Goal: Task Accomplishment & Management: Manage account settings

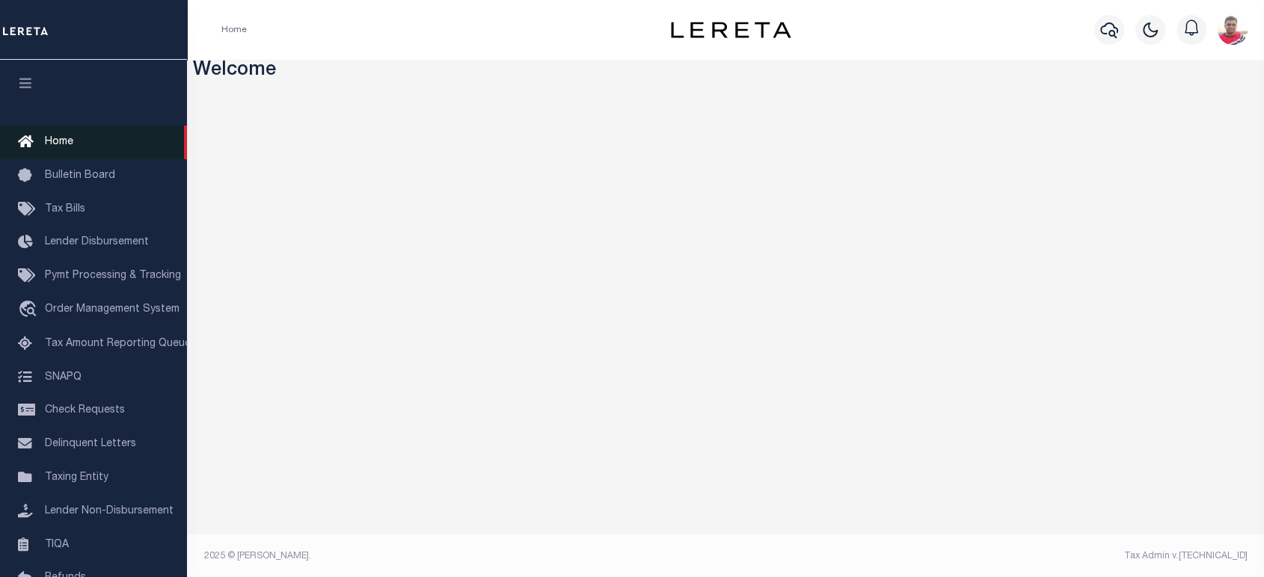
drag, startPoint x: 55, startPoint y: 205, endPoint x: 180, endPoint y: 157, distance: 133.8
click at [55, 205] on span "Tax Bills" at bounding box center [65, 209] width 40 height 10
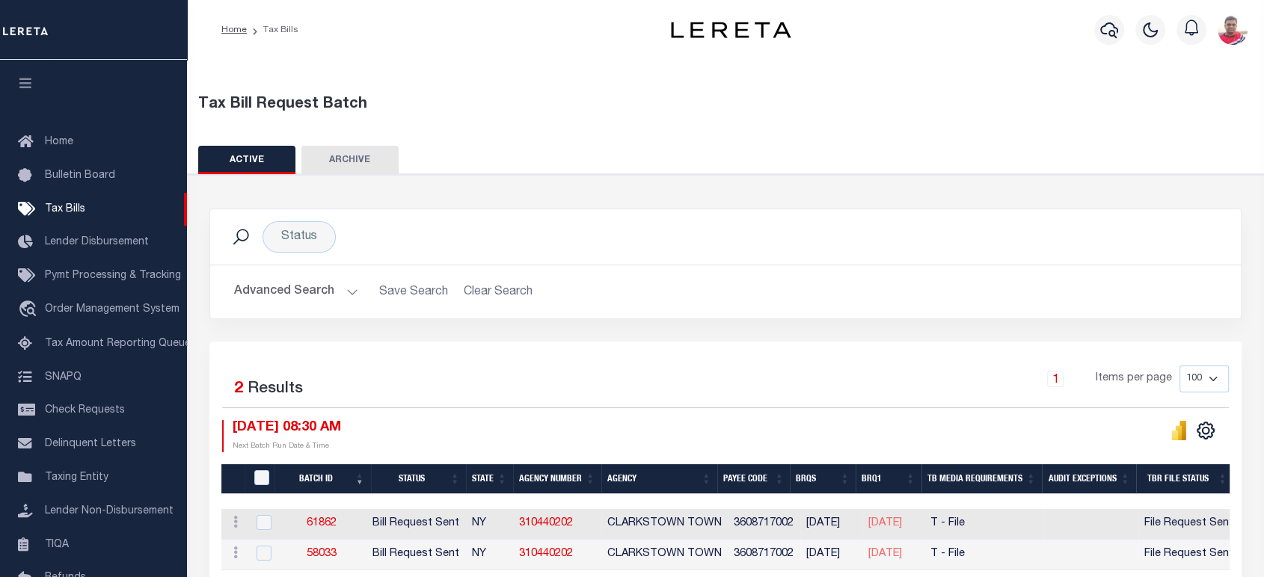
scroll to position [78, 0]
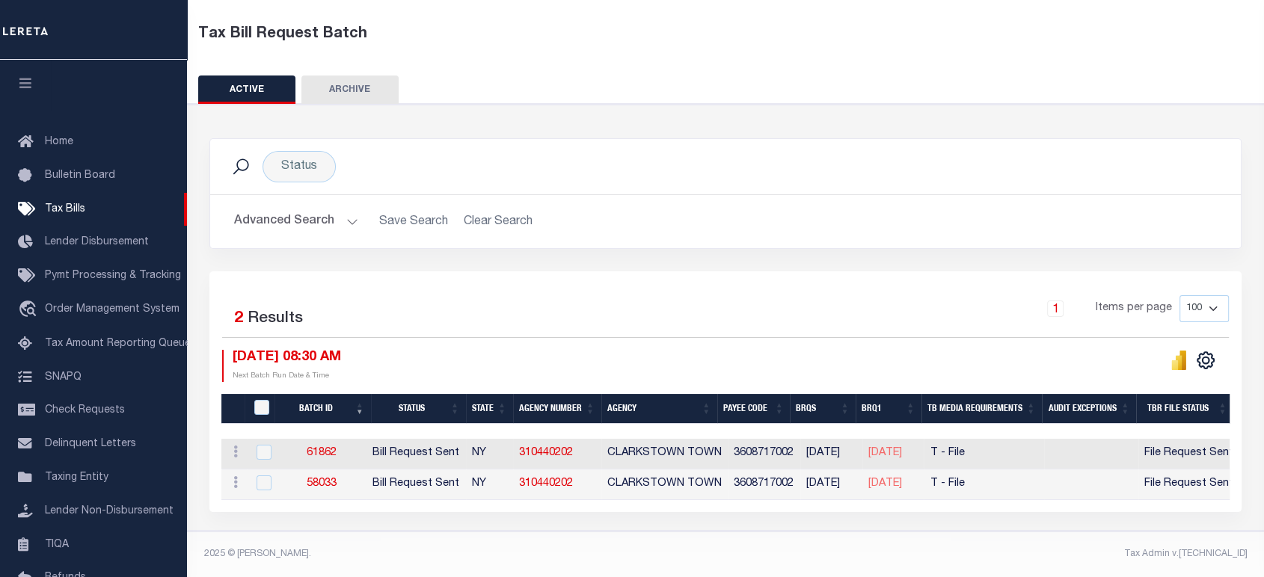
click at [307, 209] on button "Advanced Search" at bounding box center [296, 221] width 124 height 29
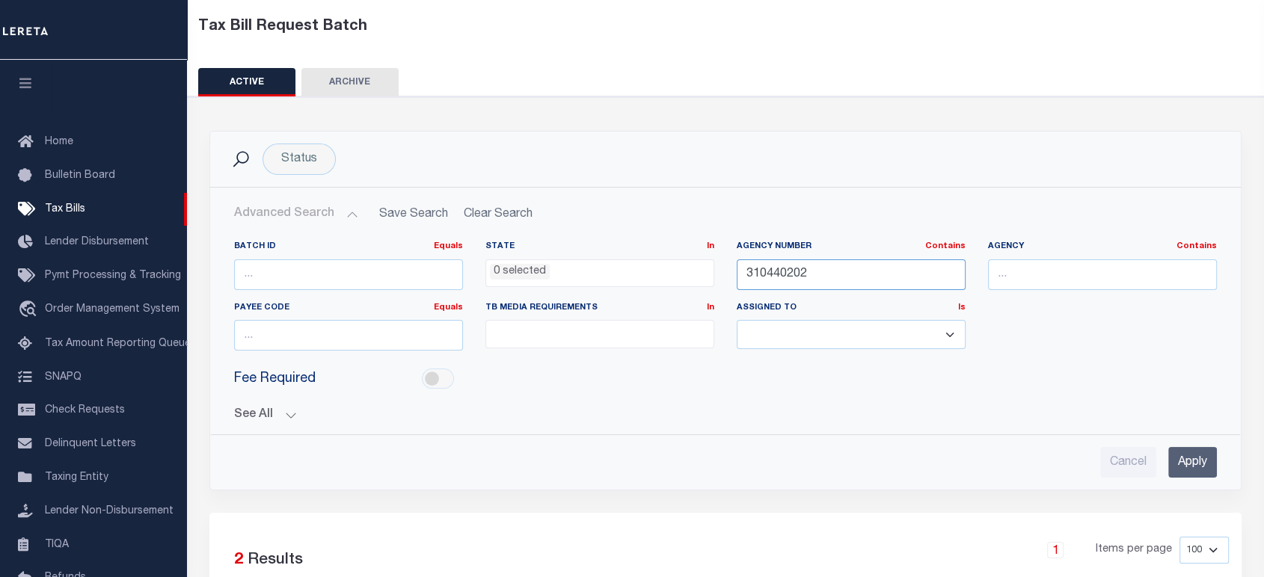
drag, startPoint x: 712, startPoint y: 281, endPoint x: 643, endPoint y: 284, distance: 69.6
click at [640, 284] on div "Batch ID Equals Equals Is Not Equal To Is Greater Than Is Less Than State In In…" at bounding box center [725, 302] width 1005 height 122
paste input "421460000"
type input "421460000"
drag, startPoint x: 1206, startPoint y: 455, endPoint x: 1171, endPoint y: 434, distance: 40.9
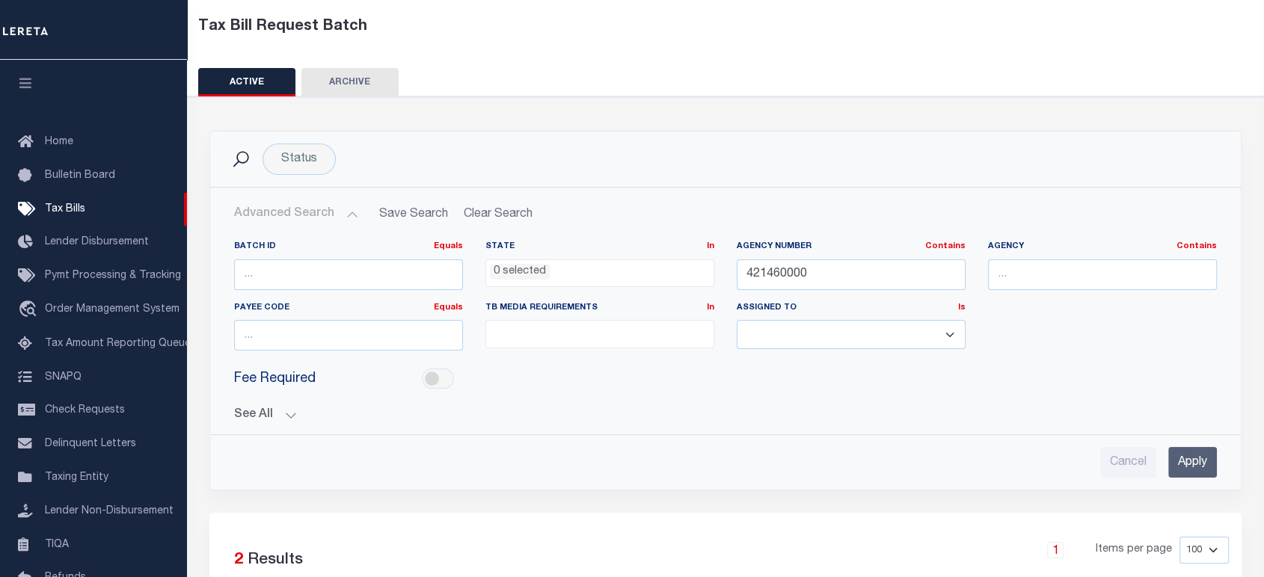
click at [1204, 455] on input "Apply" at bounding box center [1192, 462] width 49 height 31
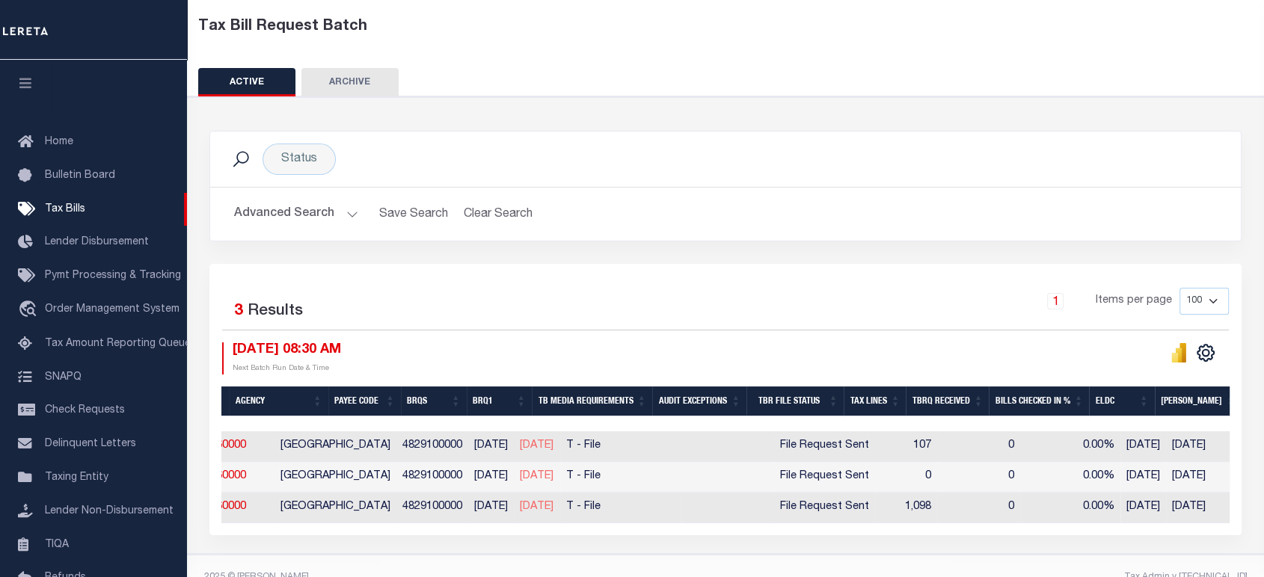
scroll to position [0, 0]
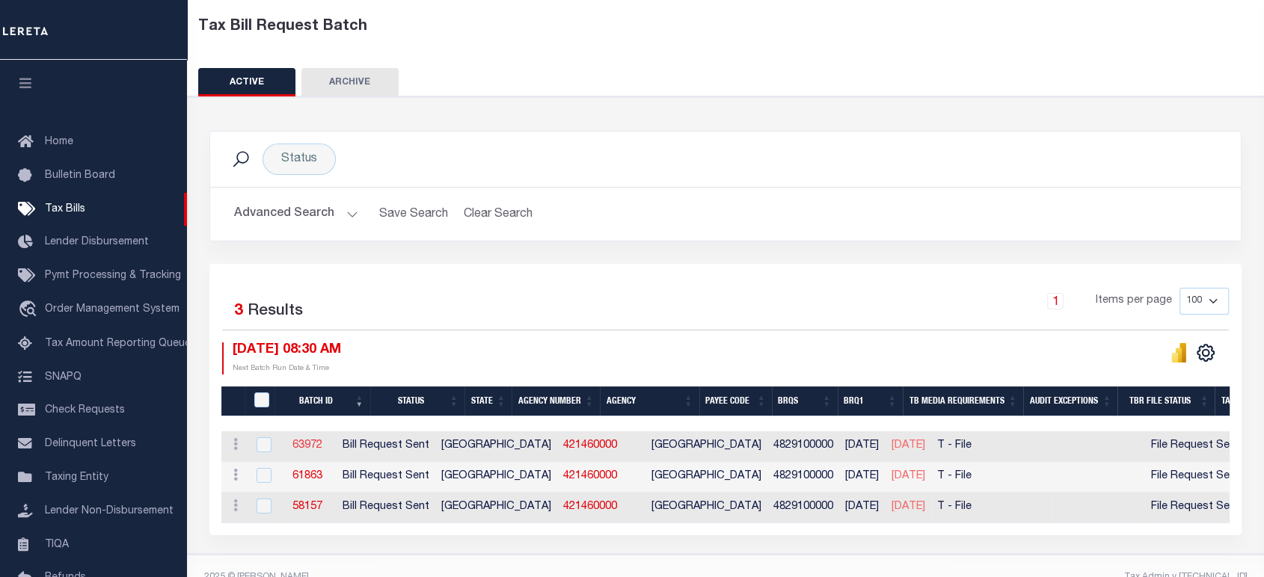
click at [322, 447] on link "63972" at bounding box center [307, 446] width 30 height 10
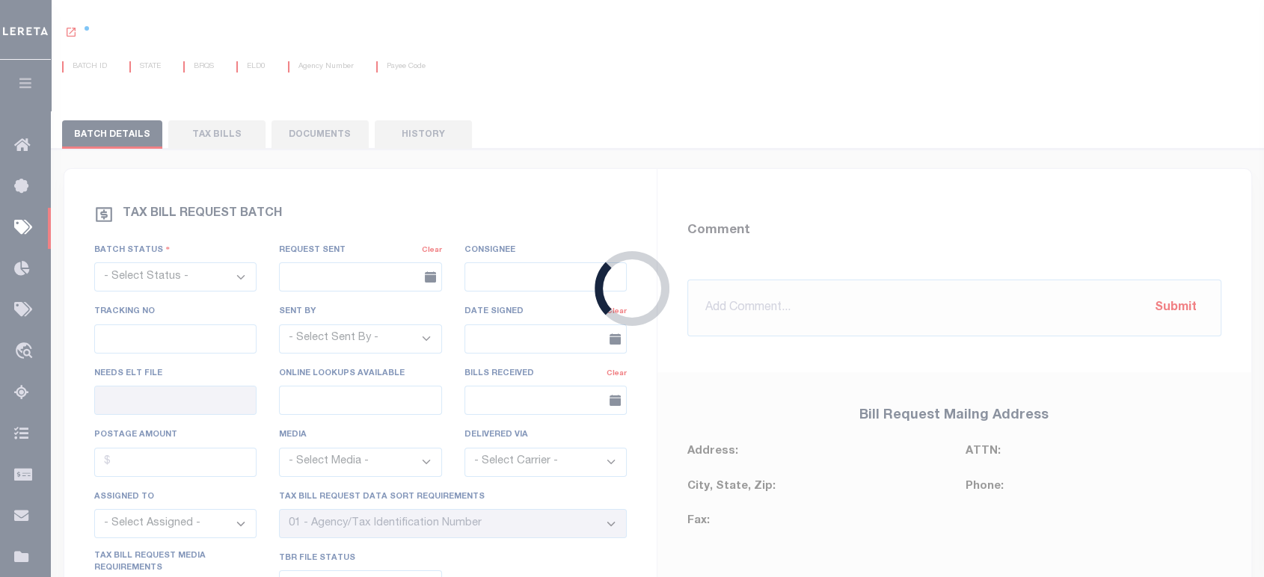
select select "RST"
type input "[DATE]"
select select
type input "Yes"
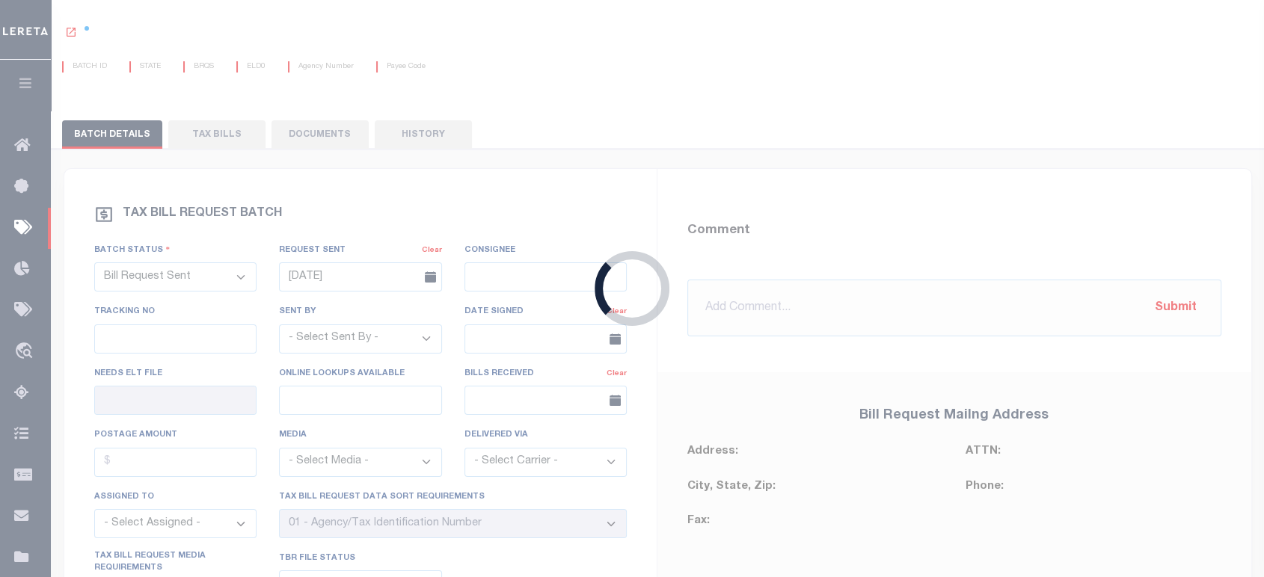
select select "22"
select select "3"
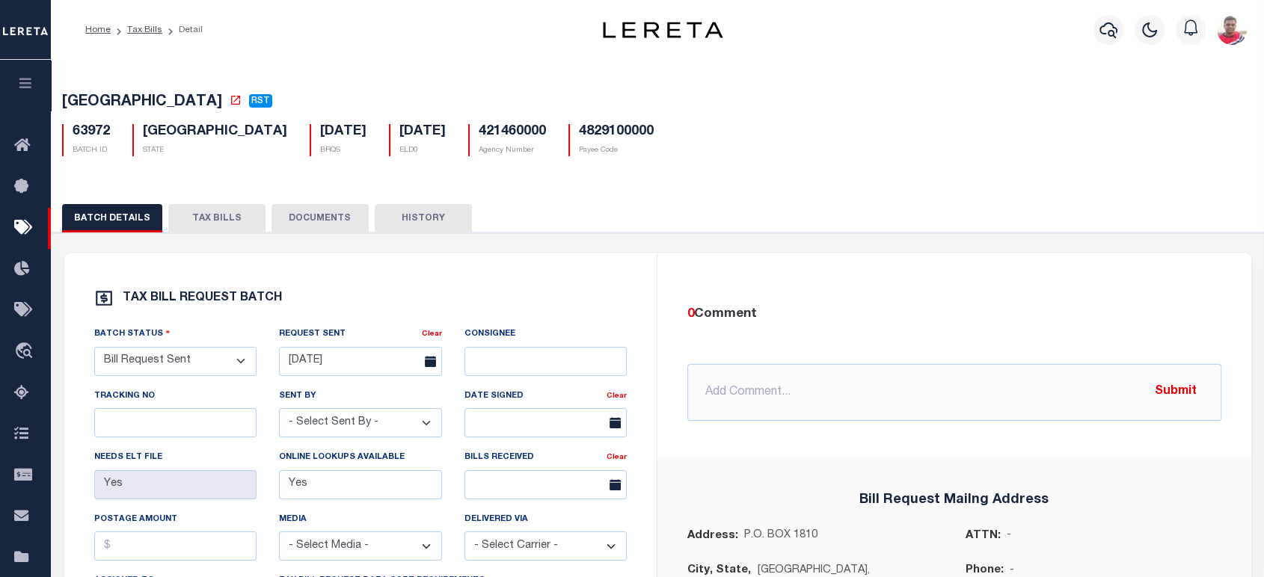
click at [239, 222] on button "TAX BILLS" at bounding box center [216, 218] width 97 height 28
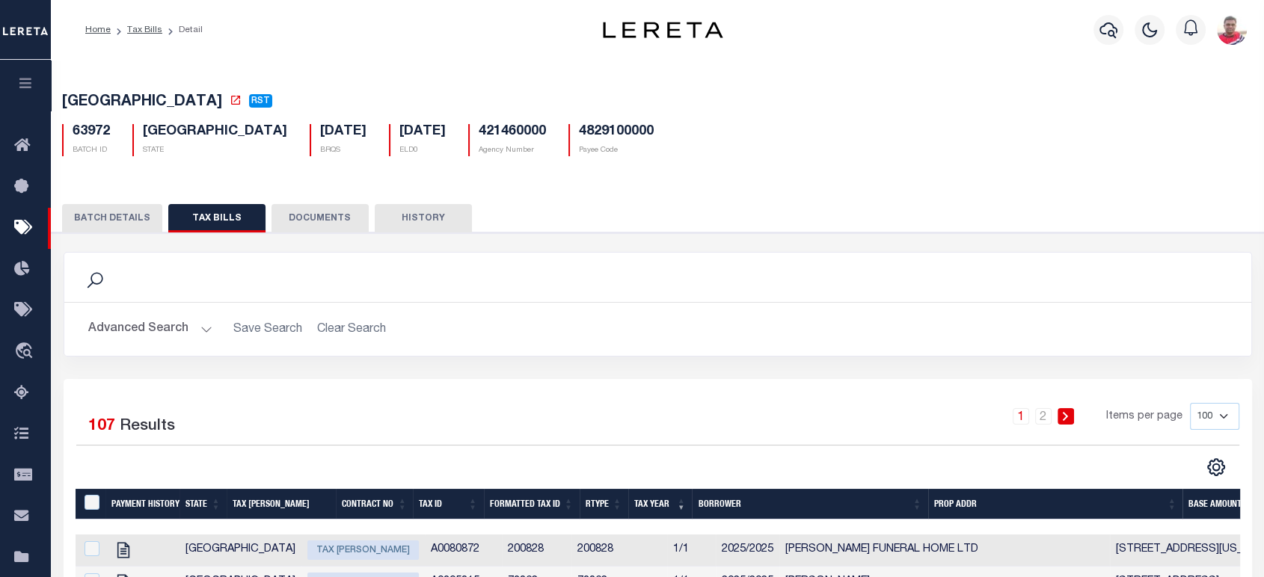
scroll to position [332, 0]
